Goal: Information Seeking & Learning: Find specific fact

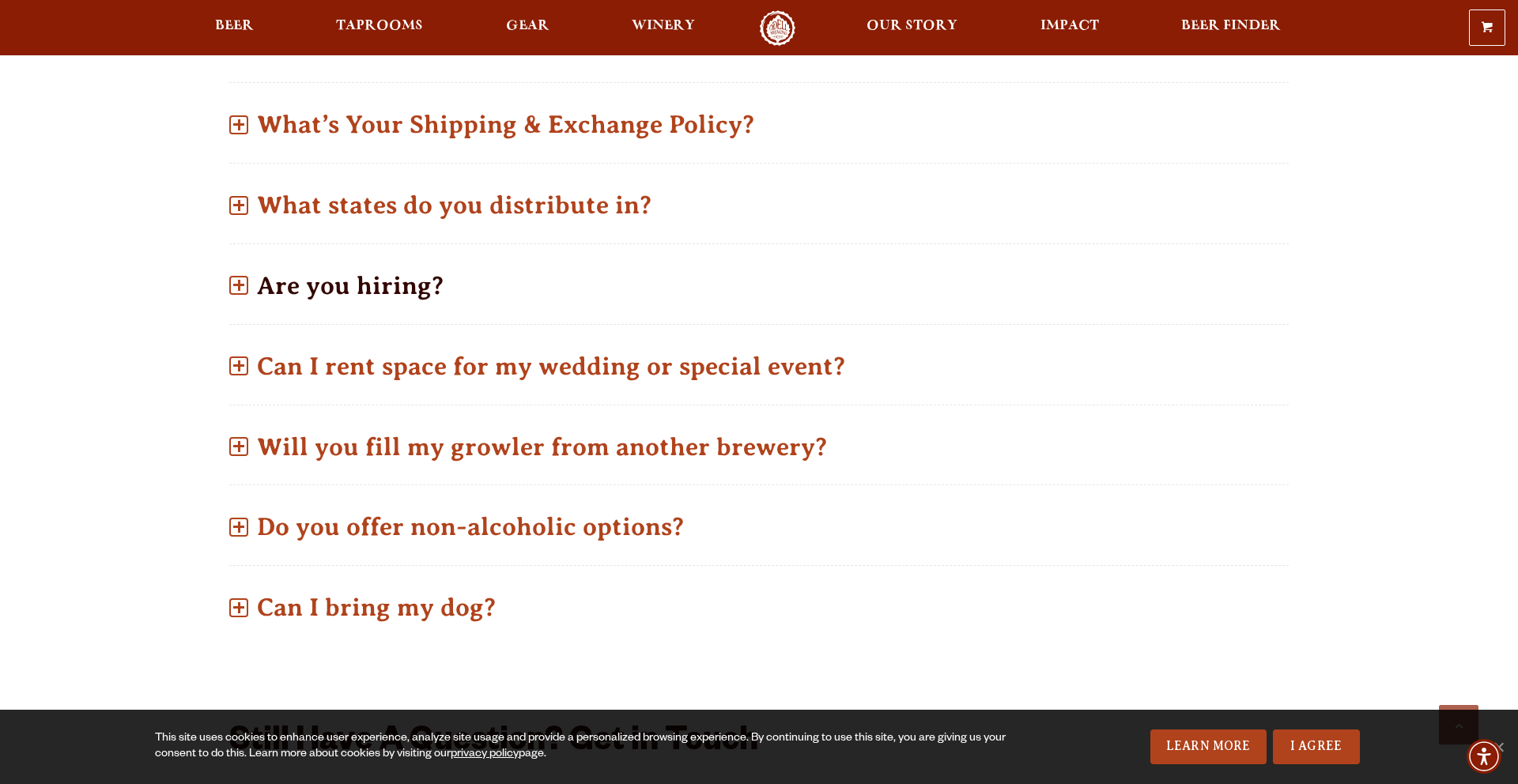
scroll to position [763, 0]
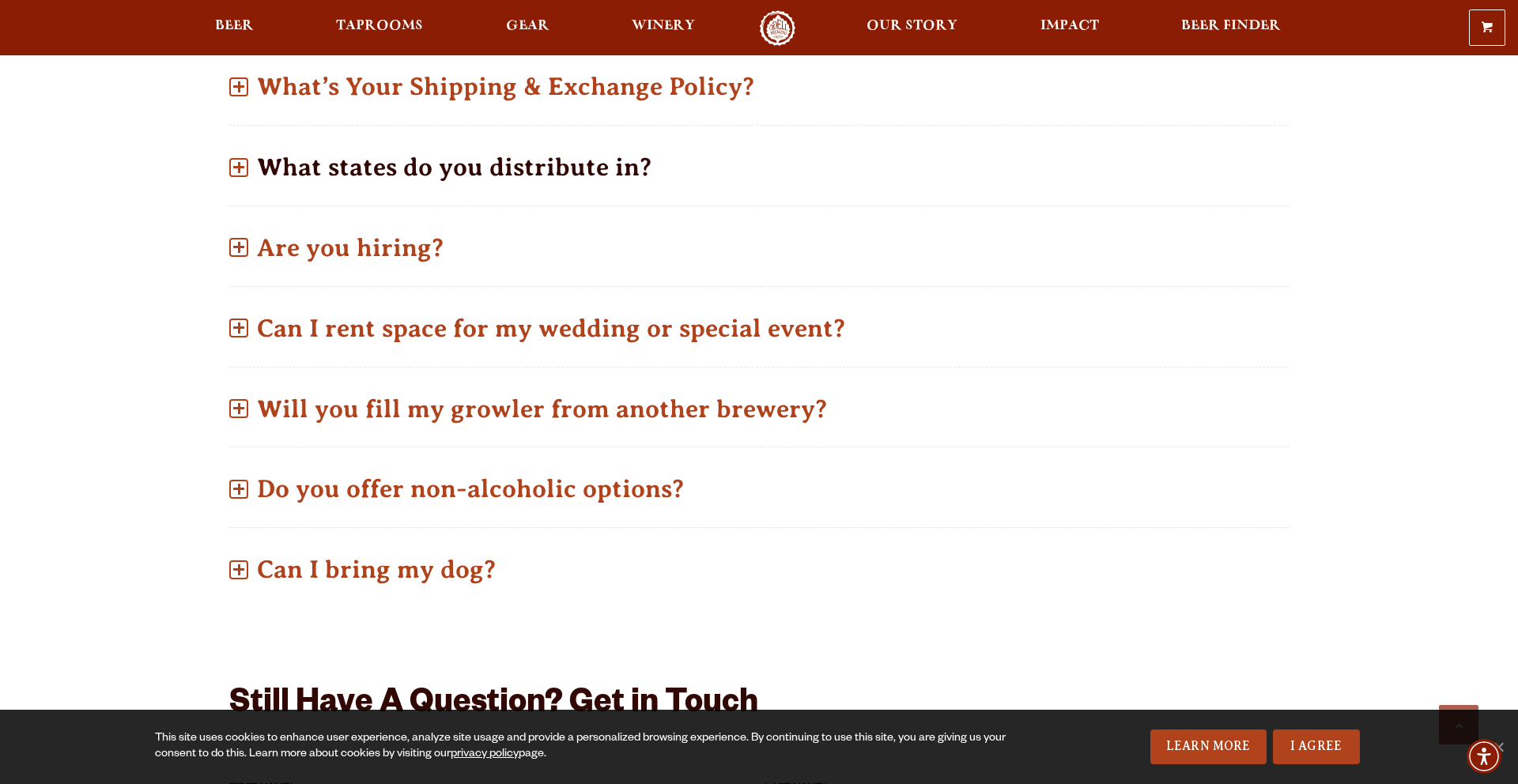
click at [480, 150] on p "What states do you distribute in?" at bounding box center [759, 167] width 1060 height 56
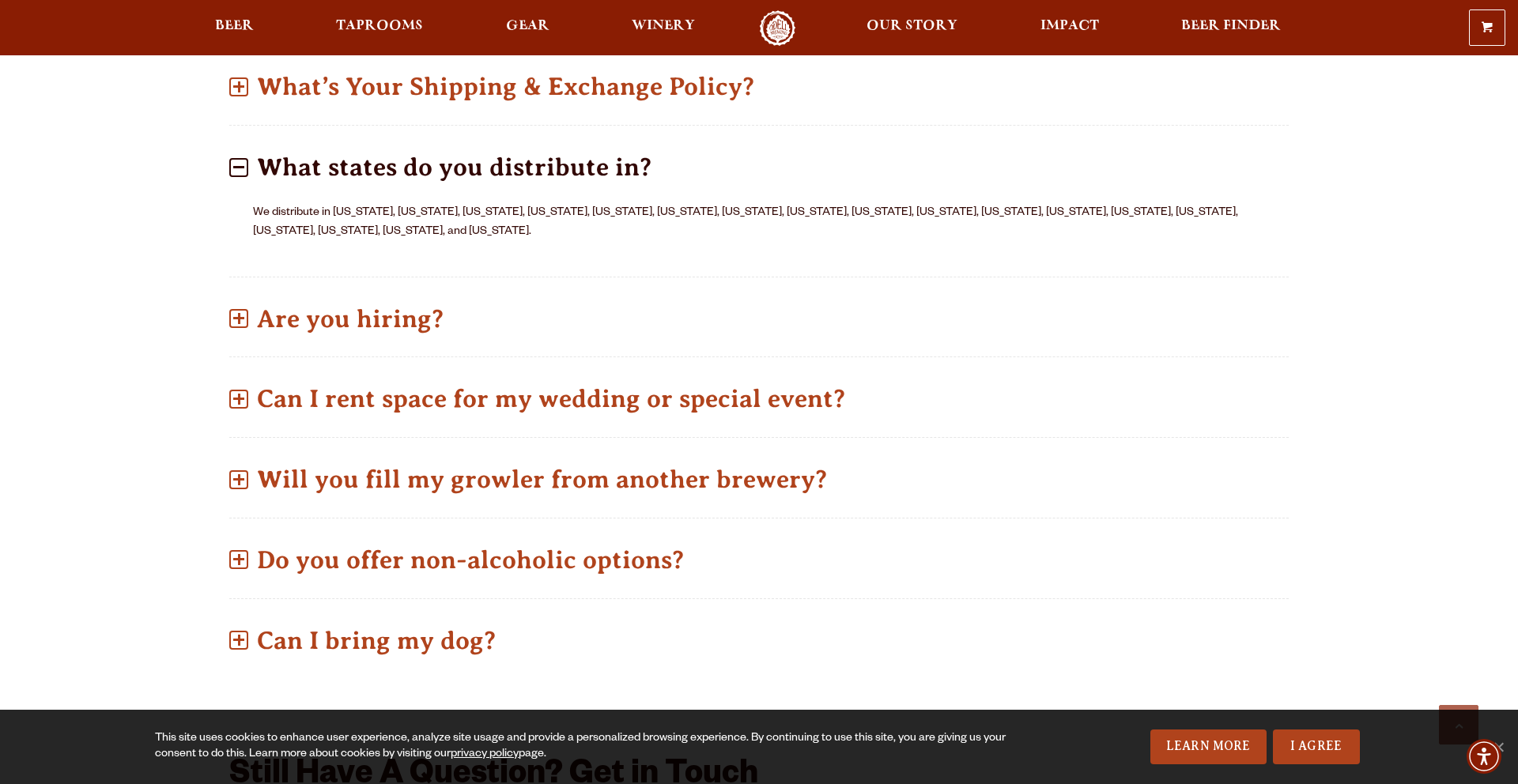
click at [480, 150] on p "What states do you distribute in?" at bounding box center [759, 167] width 1060 height 56
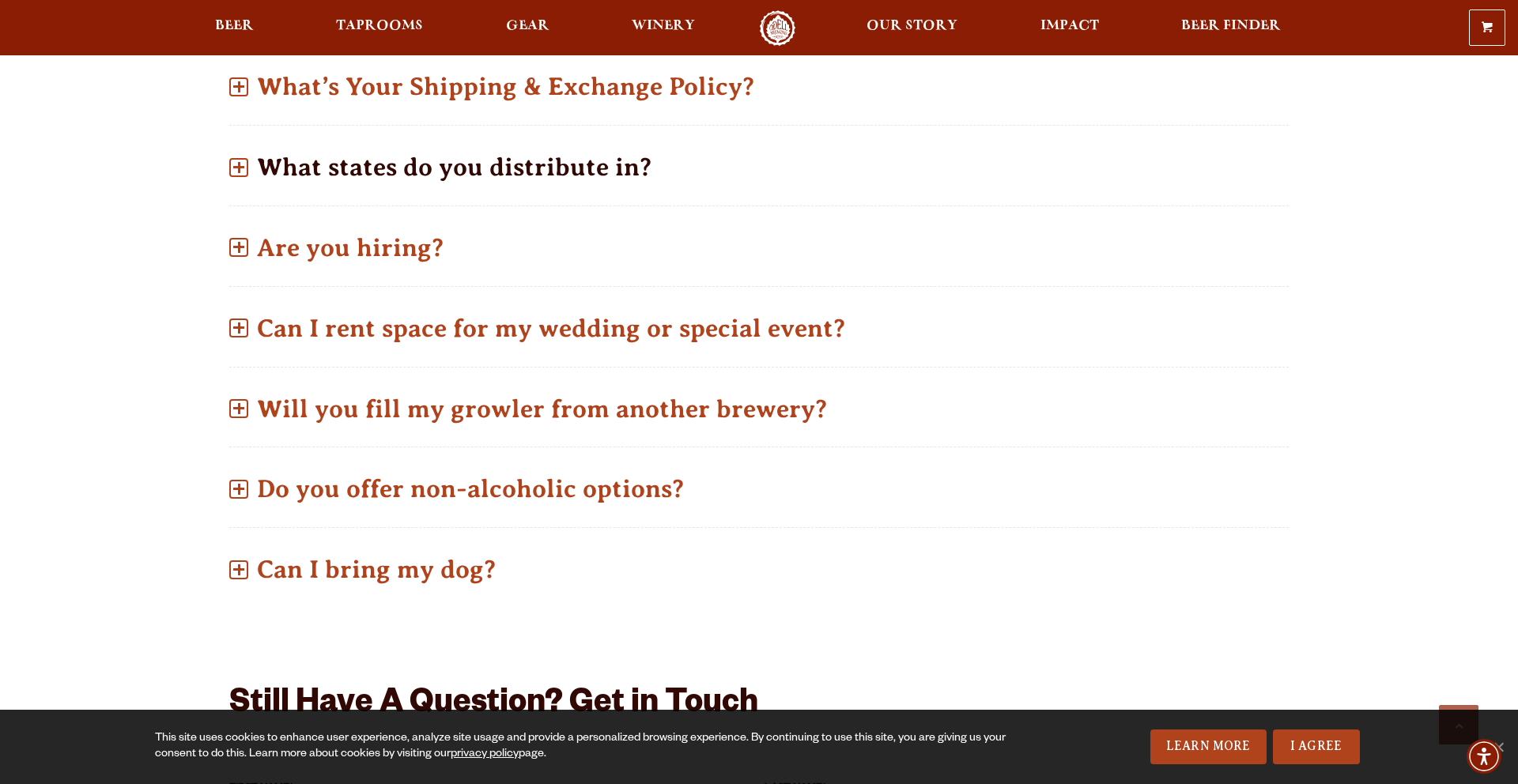
click at [480, 150] on p "What states do you distribute in?" at bounding box center [759, 167] width 1060 height 56
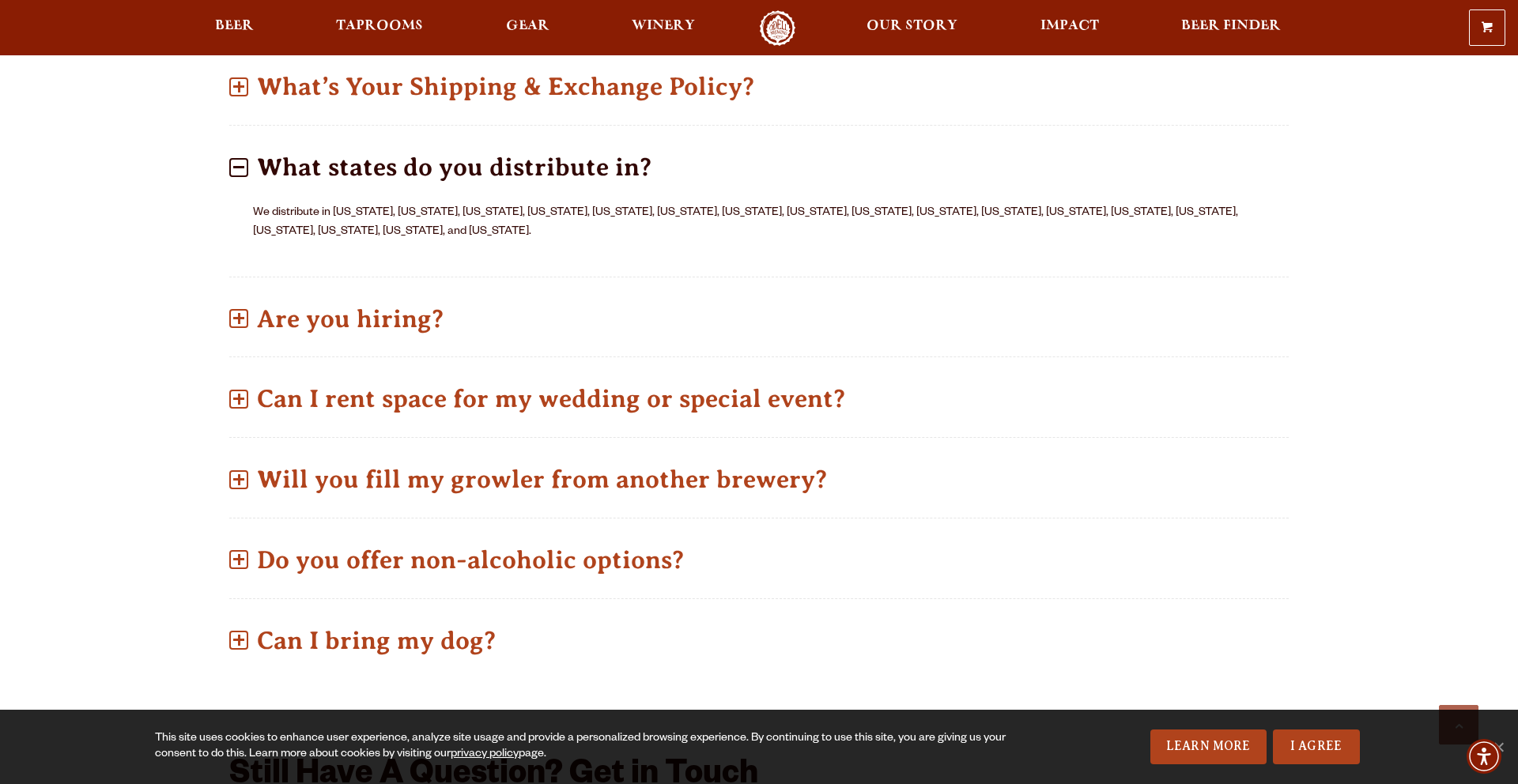
scroll to position [814, 0]
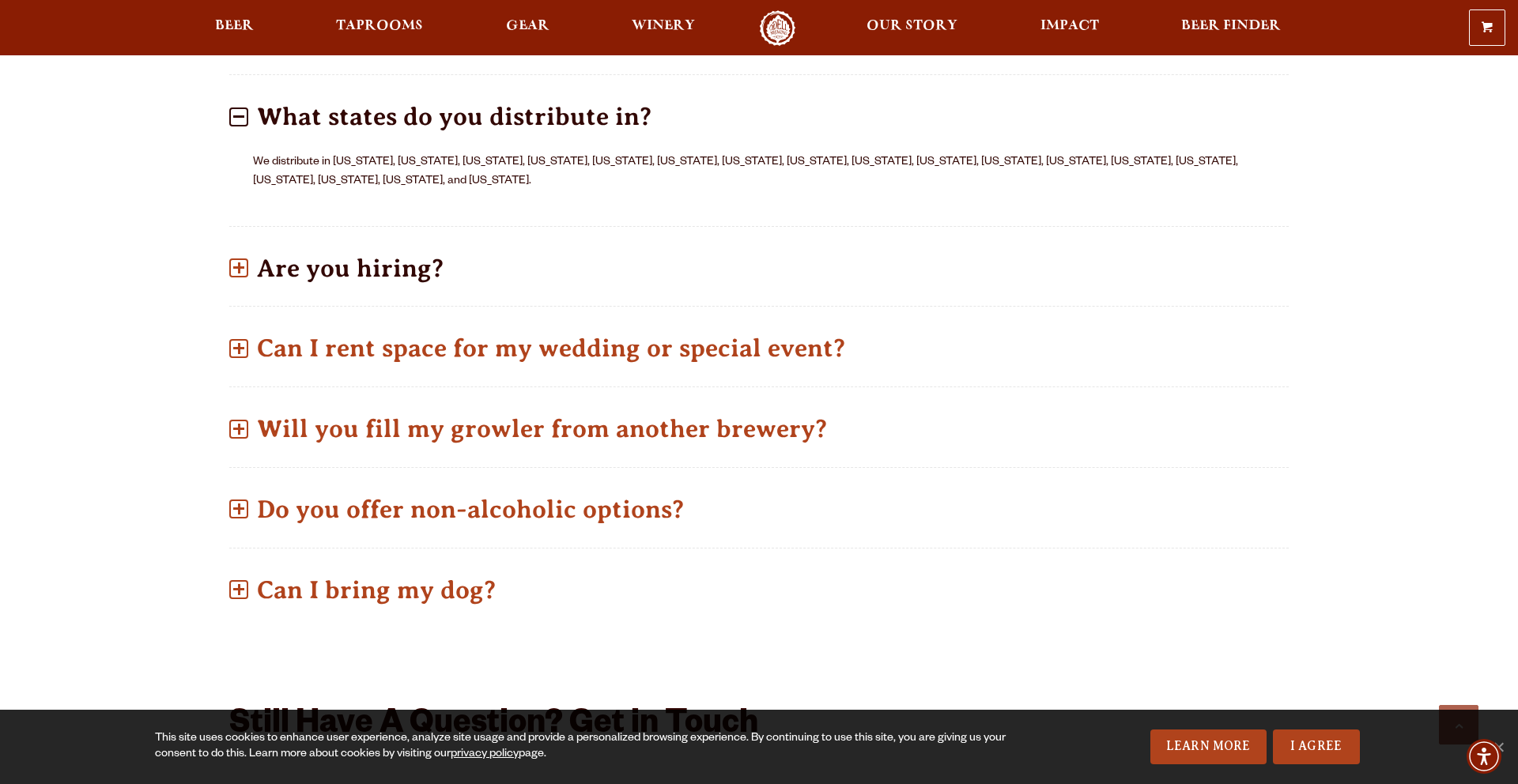
click at [406, 249] on p "Are you hiring?" at bounding box center [759, 269] width 1060 height 56
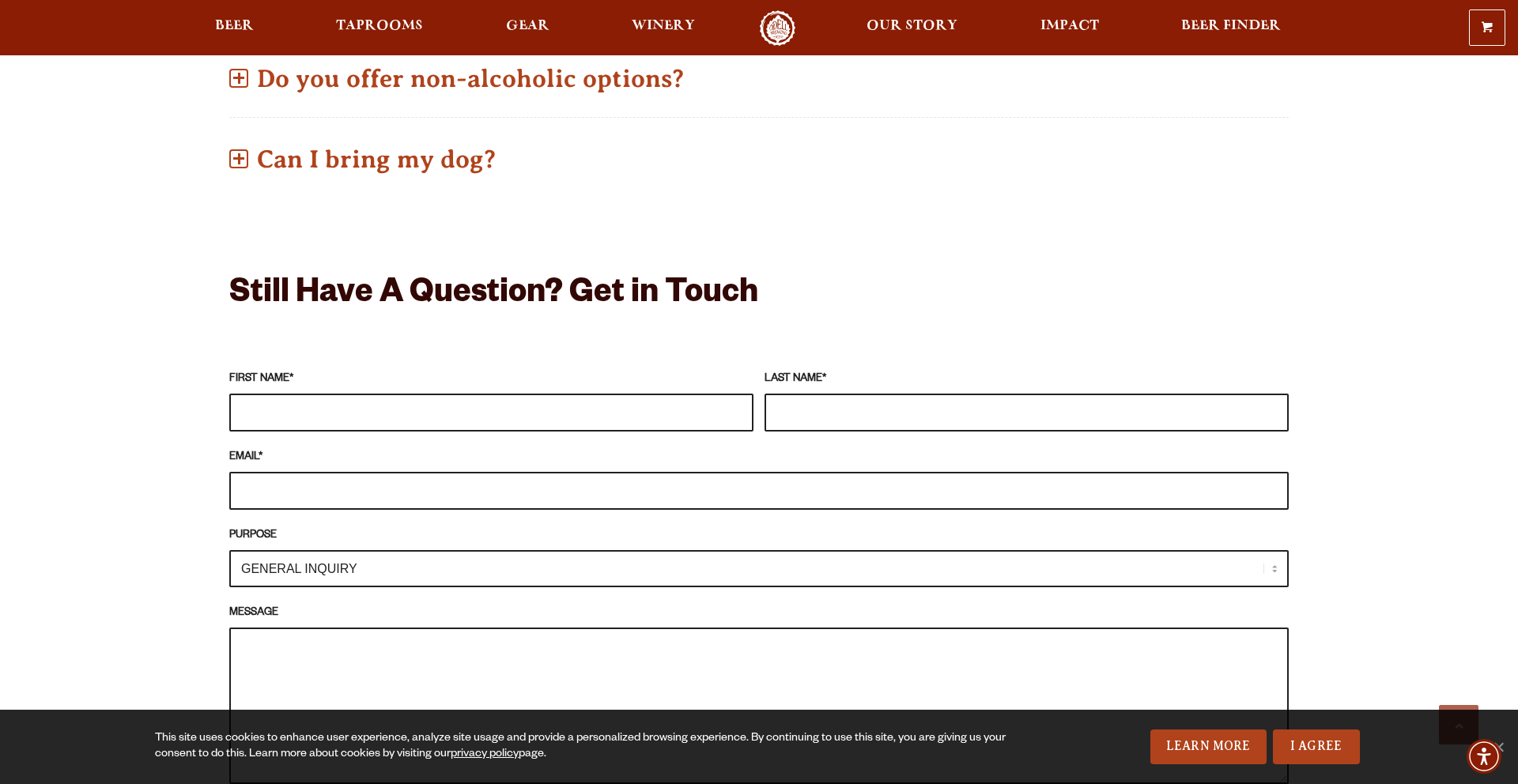
scroll to position [1238, 0]
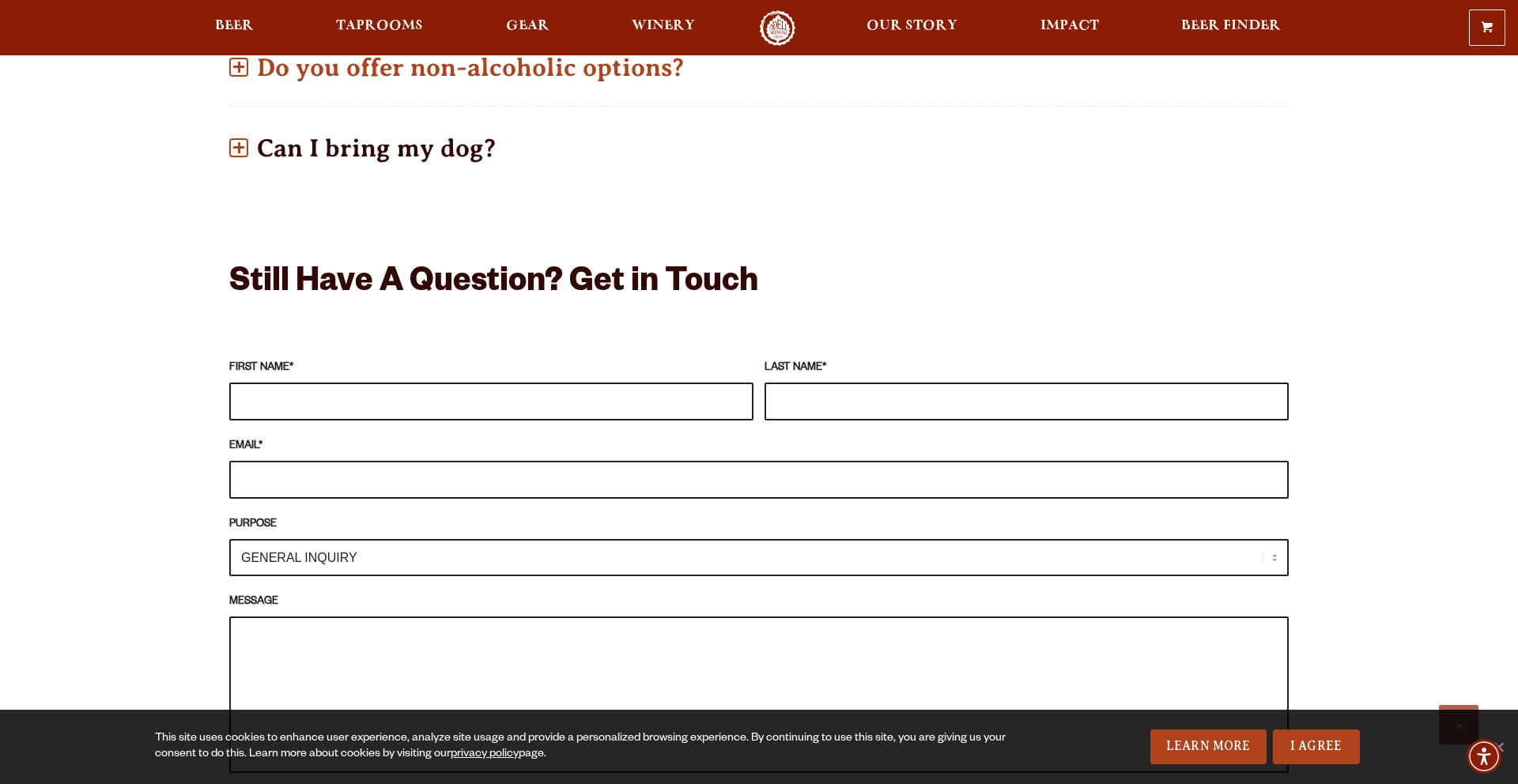
click at [484, 144] on p "Can I bring my dog?" at bounding box center [759, 148] width 1060 height 56
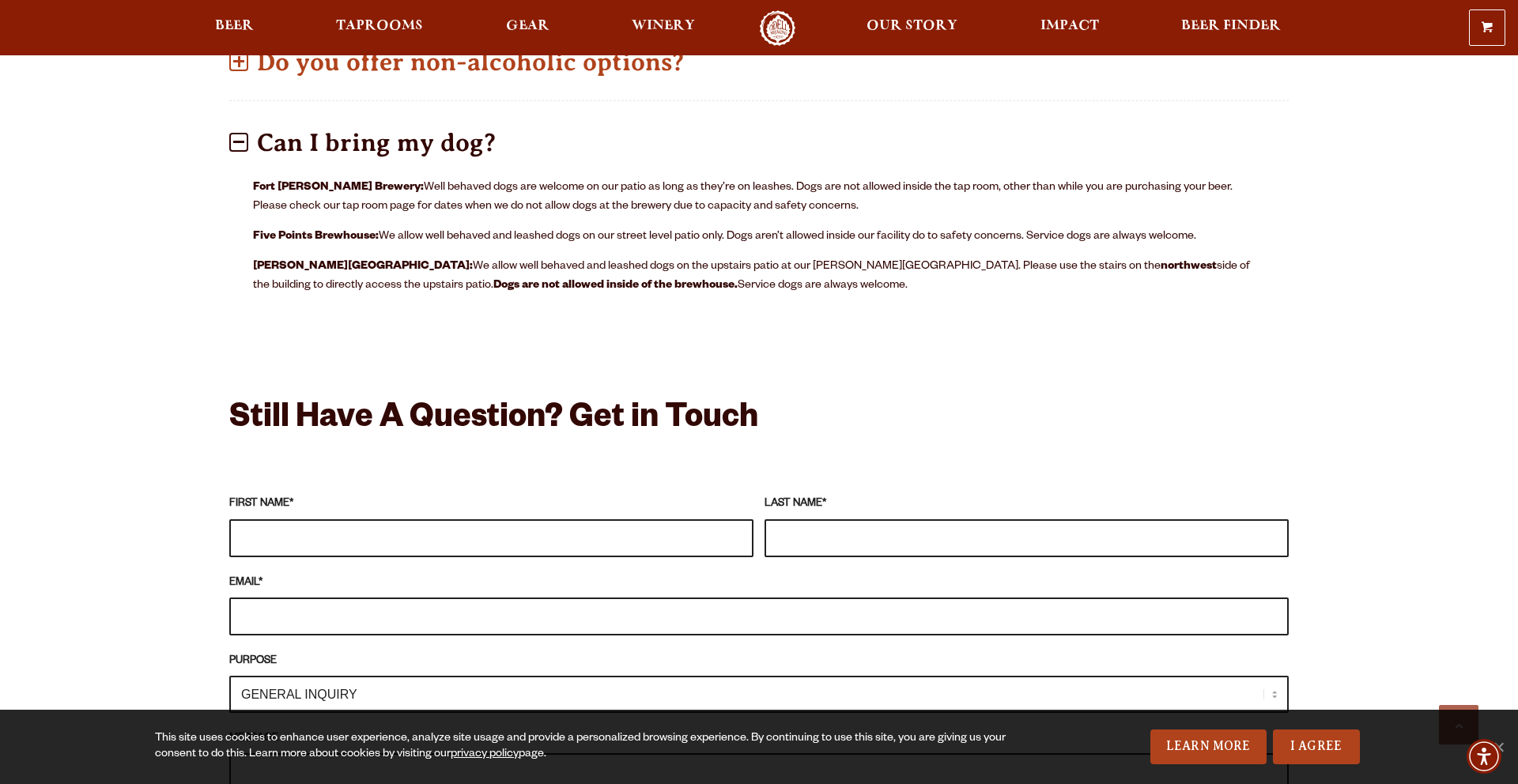
scroll to position [1186, 0]
